Goal: Task Accomplishment & Management: Use online tool/utility

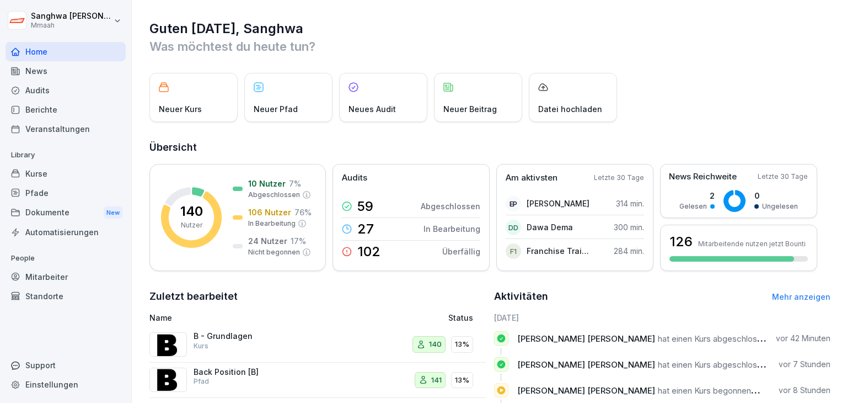
click at [74, 179] on div "Kurse" at bounding box center [66, 173] width 120 height 19
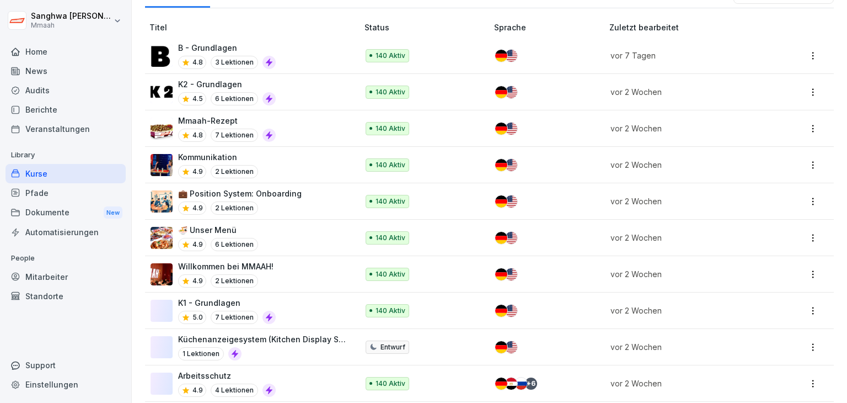
scroll to position [221, 0]
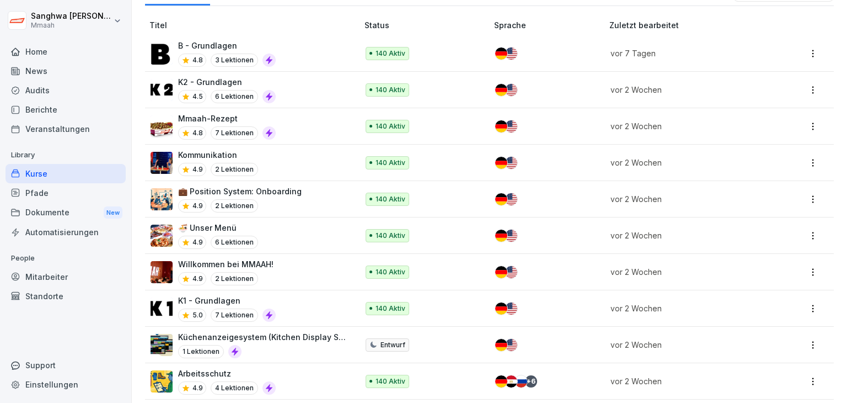
click at [266, 297] on p "K1 - Grundlagen" at bounding box center [227, 300] width 98 height 12
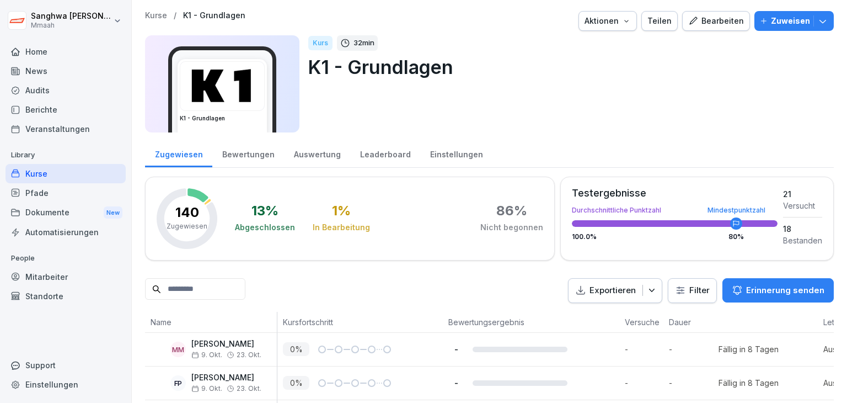
click at [705, 20] on div "Bearbeiten" at bounding box center [716, 21] width 56 height 12
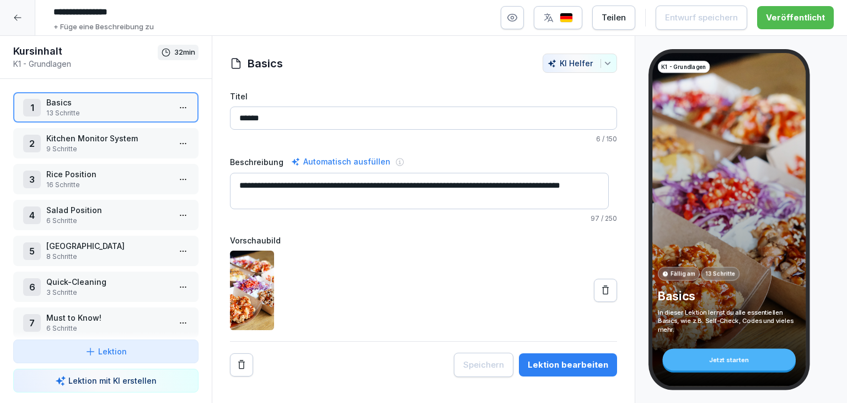
click at [106, 176] on p "Rice Position" at bounding box center [108, 174] width 124 height 12
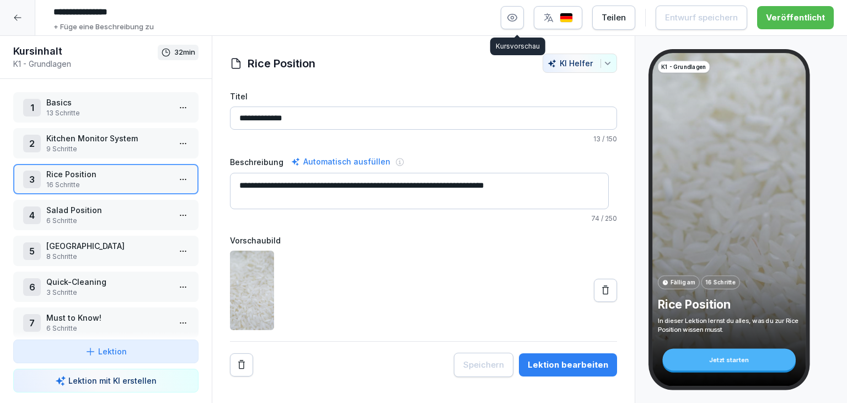
click at [523, 20] on button "button" at bounding box center [512, 17] width 23 height 23
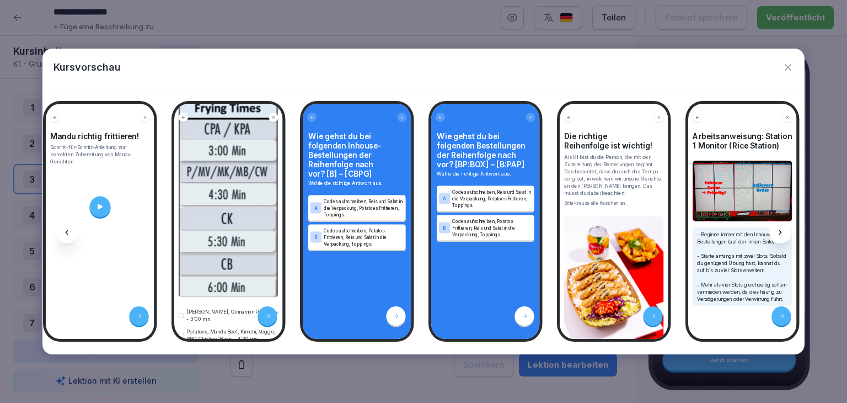
scroll to position [205, 0]
